Goal: Check status

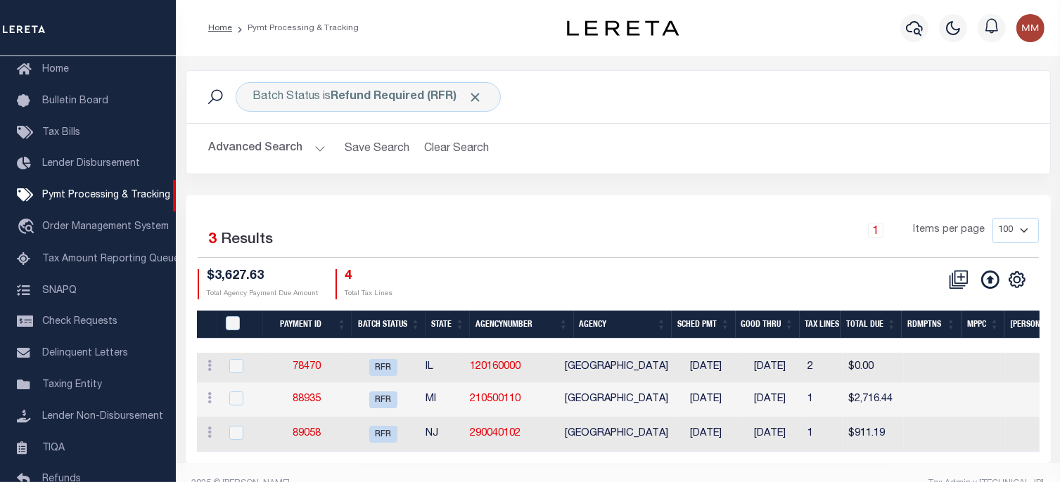
scroll to position [32, 0]
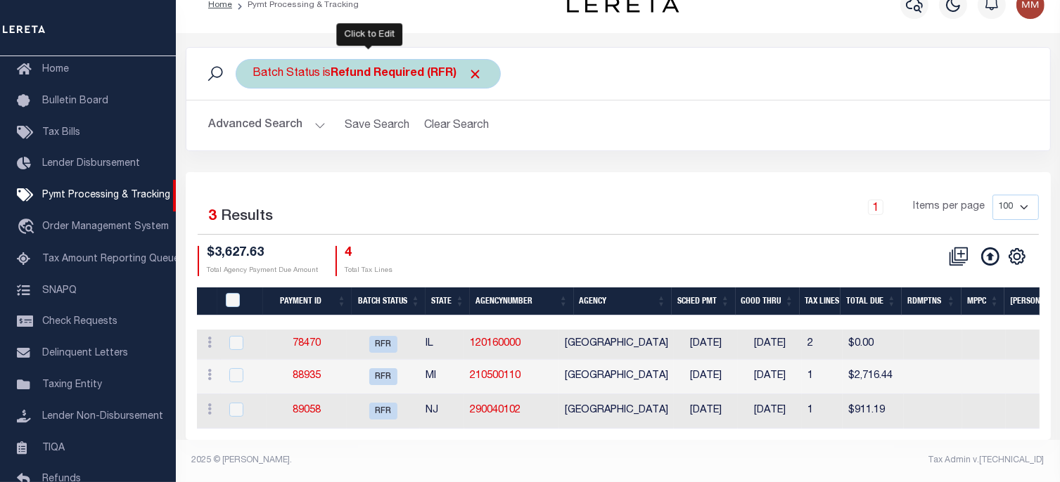
click at [386, 68] on b "Refund Required (RFR)" at bounding box center [407, 73] width 152 height 11
select select "RFR"
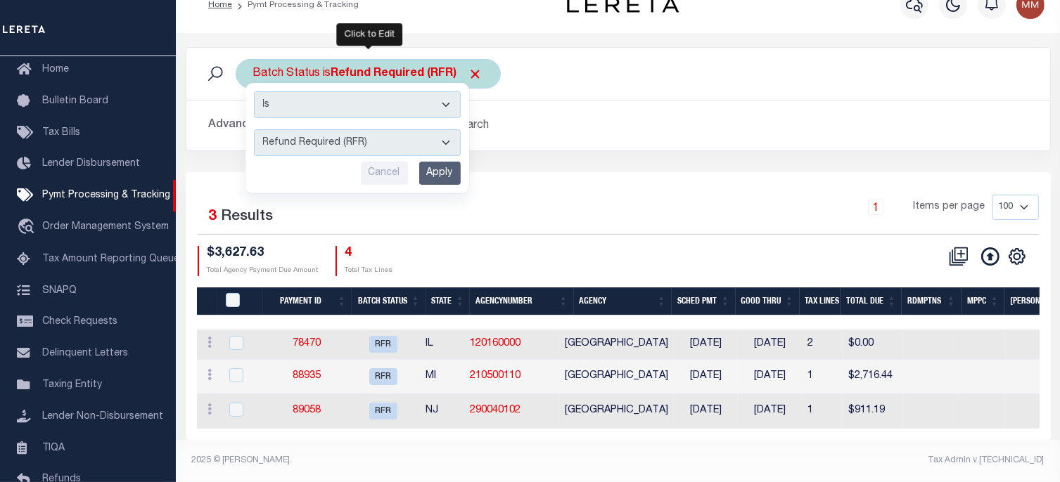
click at [321, 136] on select "Awaiting Funds (AWF) Cleared and Complete (CAC) New Check Needed (NCN) Payment …" at bounding box center [357, 142] width 207 height 27
click at [254, 129] on select "Awaiting Funds (AWF) Cleared and Complete (CAC) New Check Needed (NCN) Payment …" at bounding box center [357, 142] width 207 height 27
click at [442, 162] on input "Apply" at bounding box center [439, 173] width 41 height 23
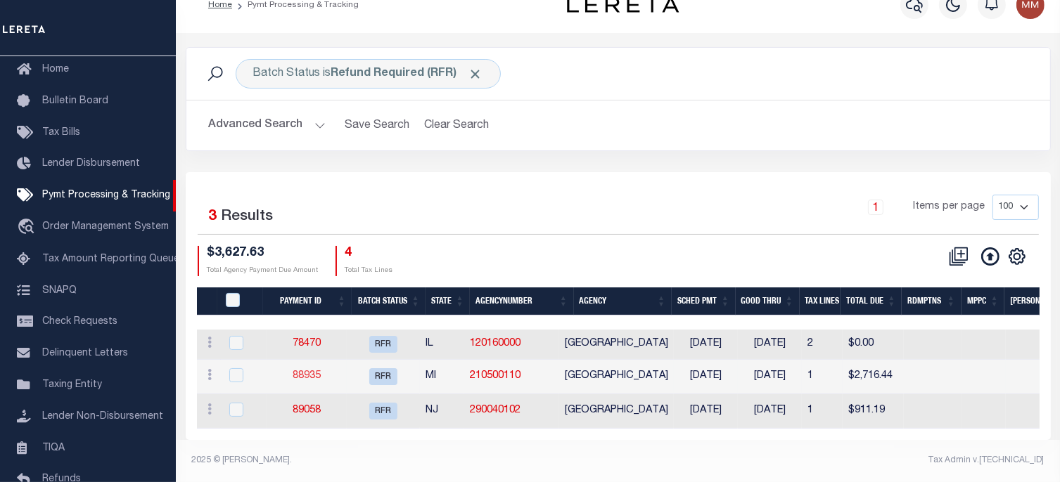
click at [320, 371] on link "88935" at bounding box center [307, 376] width 28 height 10
select select "RFR"
type input "[DATE]"
type input "$2,716.44"
select select "[PERSON_NAME]"
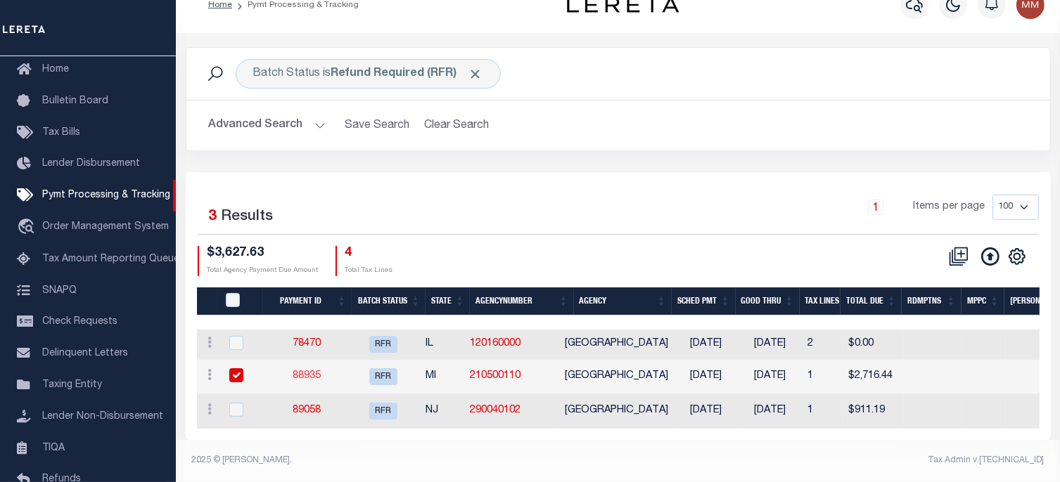
checkbox input "true"
type input "N"
radio input "true"
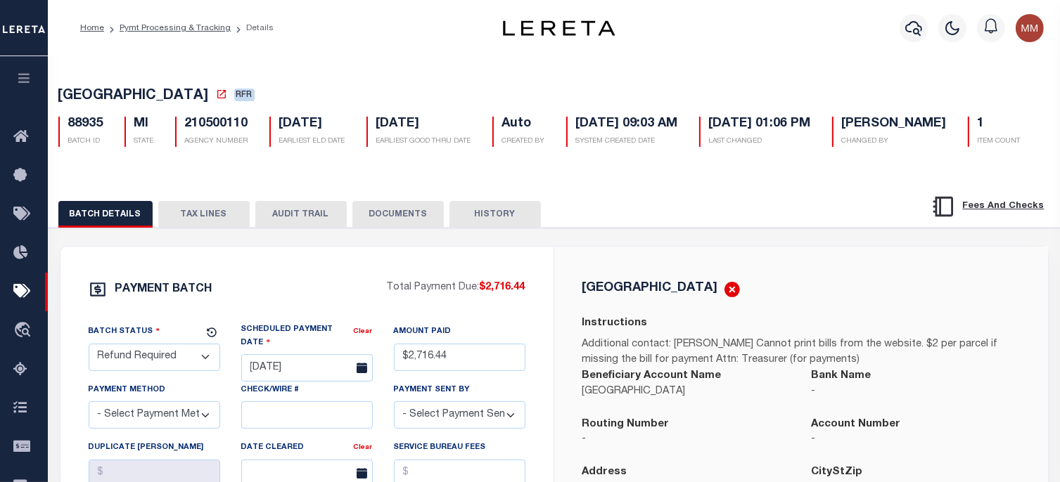
drag, startPoint x: 206, startPoint y: 253, endPoint x: 208, endPoint y: 263, distance: 10.1
click at [208, 228] on button "TAX LINES" at bounding box center [203, 214] width 91 height 27
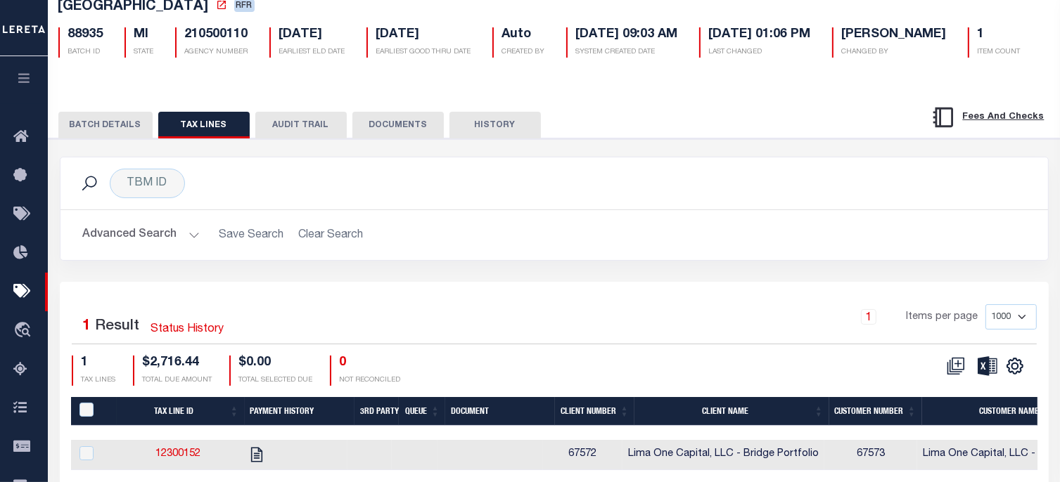
scroll to position [211, 0]
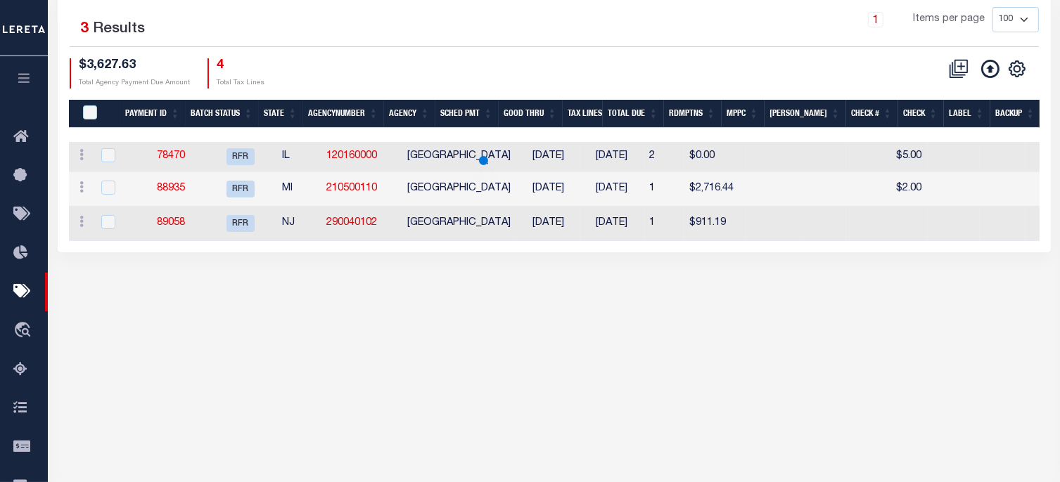
scroll to position [30, 0]
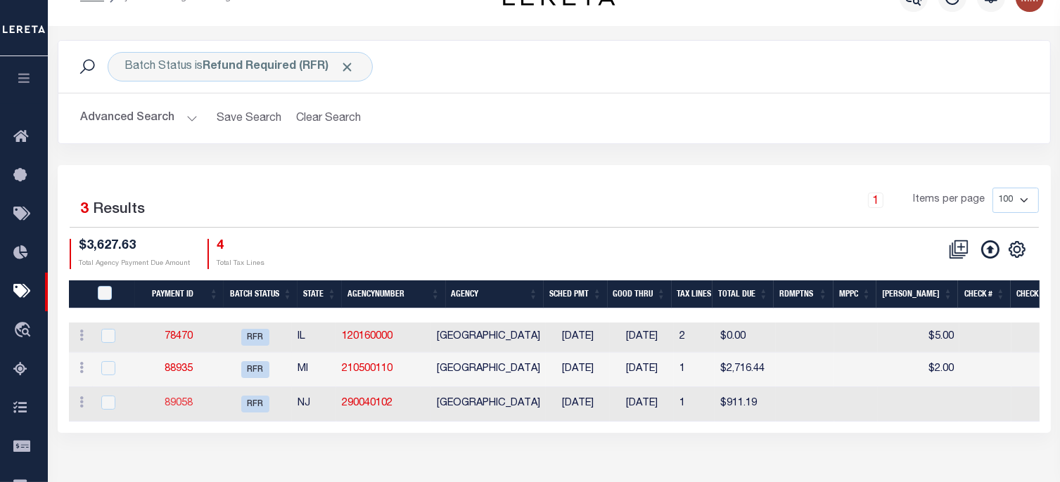
click at [190, 409] on link "89058" at bounding box center [179, 404] width 28 height 10
type input "$911.19"
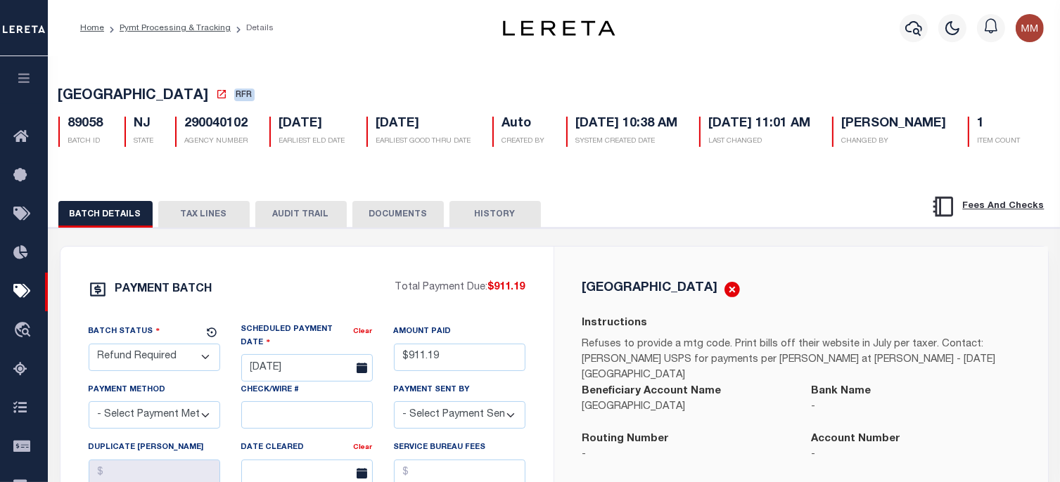
click at [211, 228] on button "TAX LINES" at bounding box center [203, 214] width 91 height 27
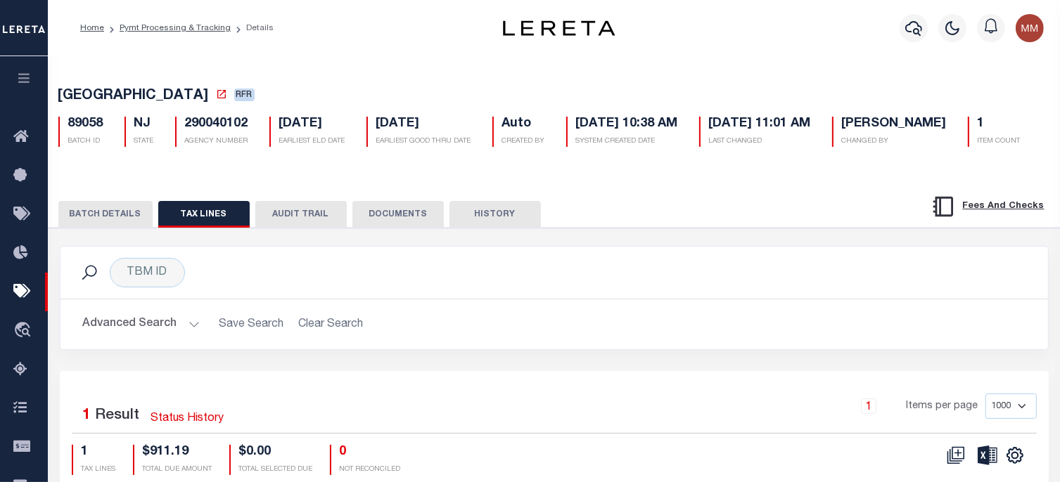
scroll to position [30, 0]
